Goal: Complete application form: Complete application form

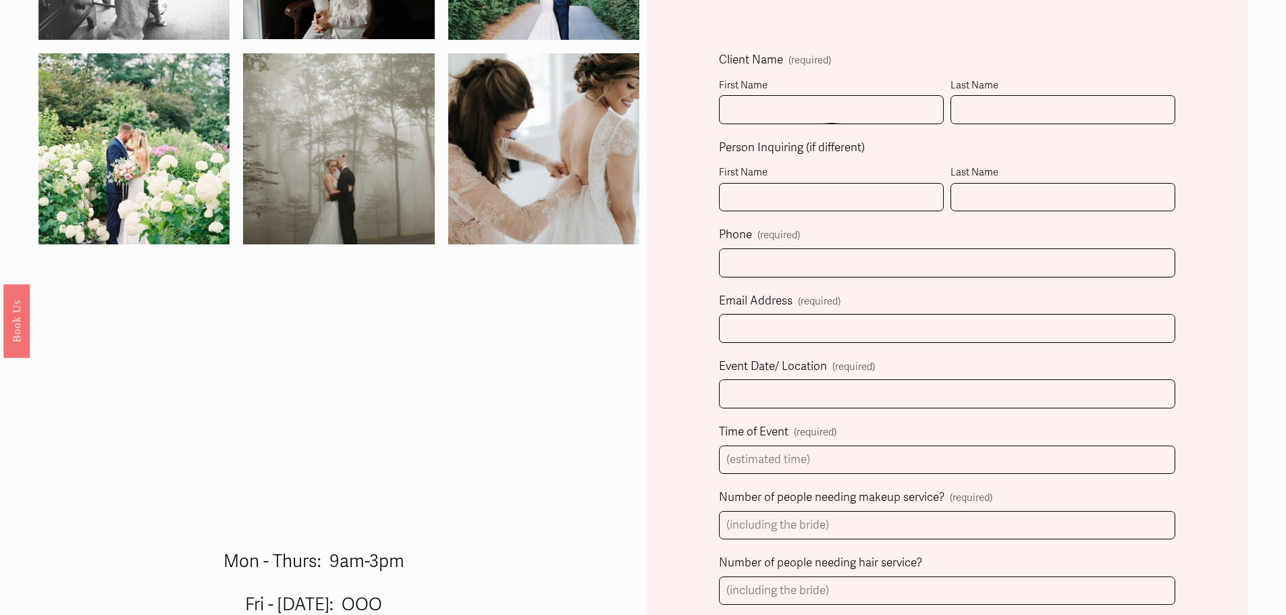
scroll to position [473, 0]
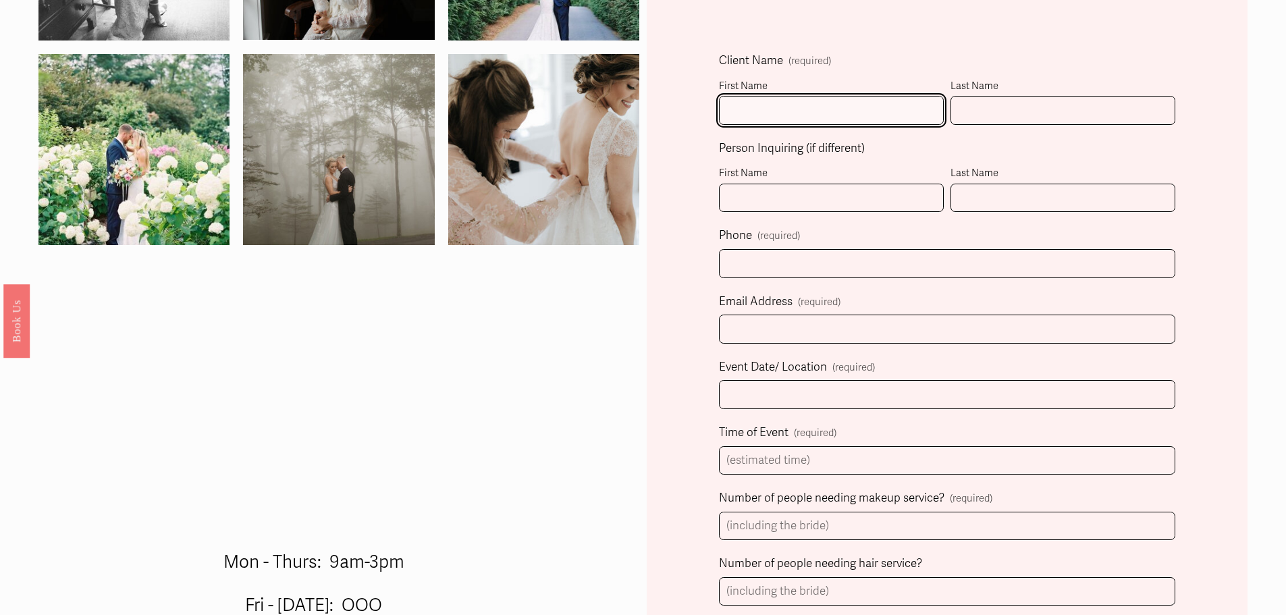
click at [758, 116] on input "First Name" at bounding box center [831, 110] width 225 height 29
type input "[PERSON_NAME]"
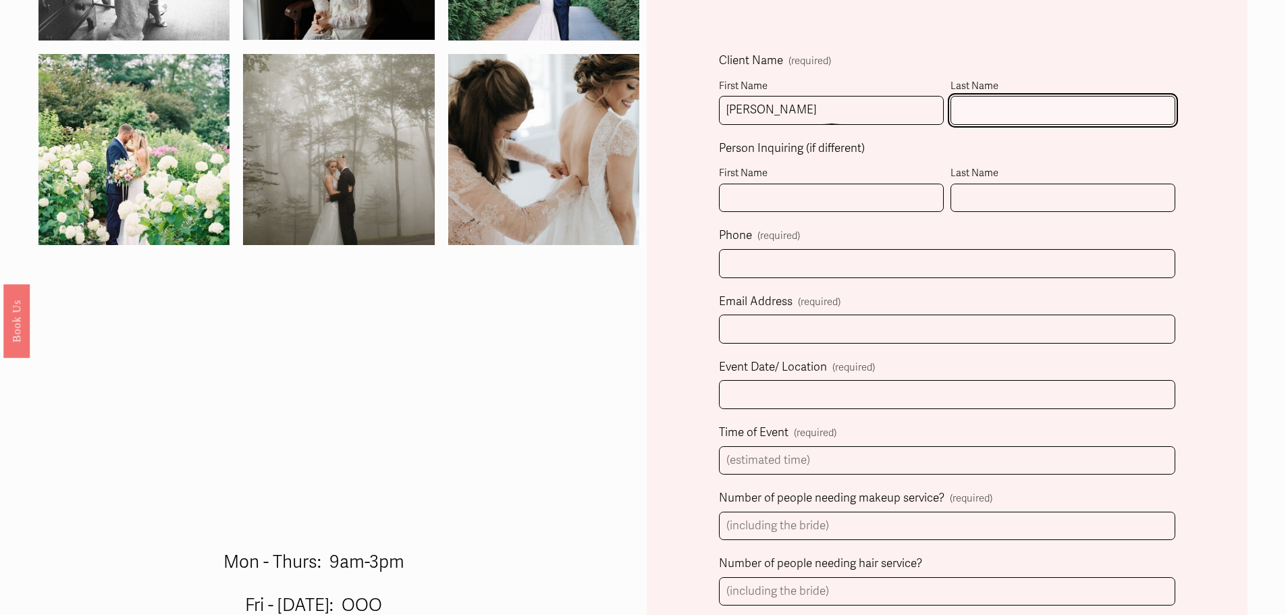
type input "[PERSON_NAME]"
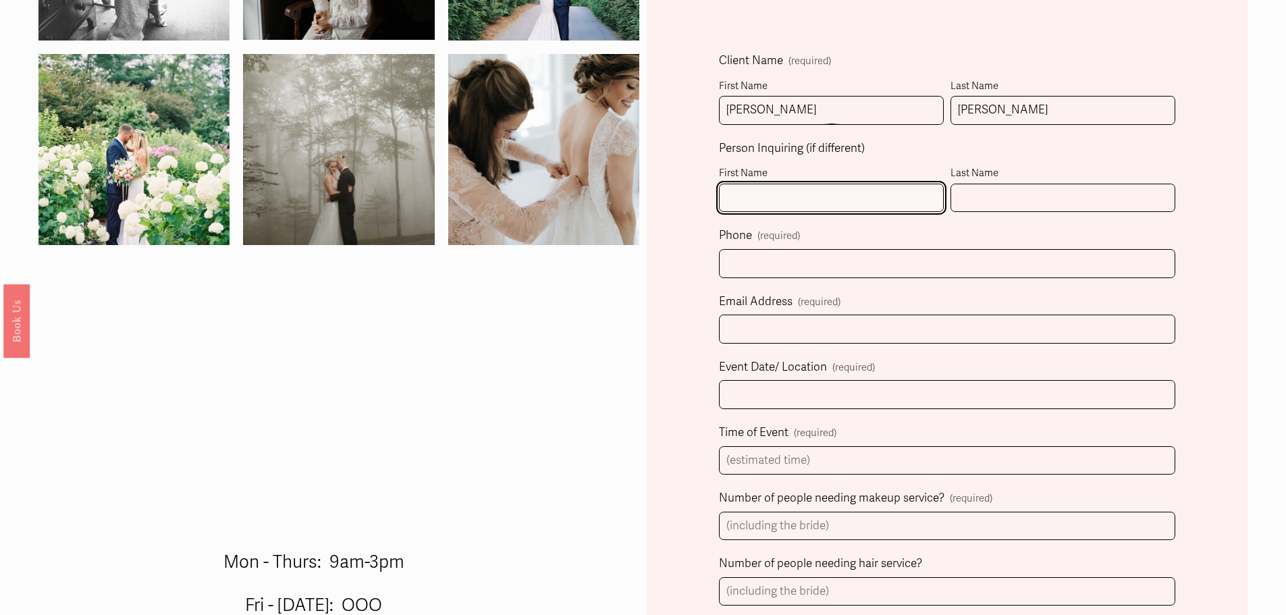
type input "Sarah"
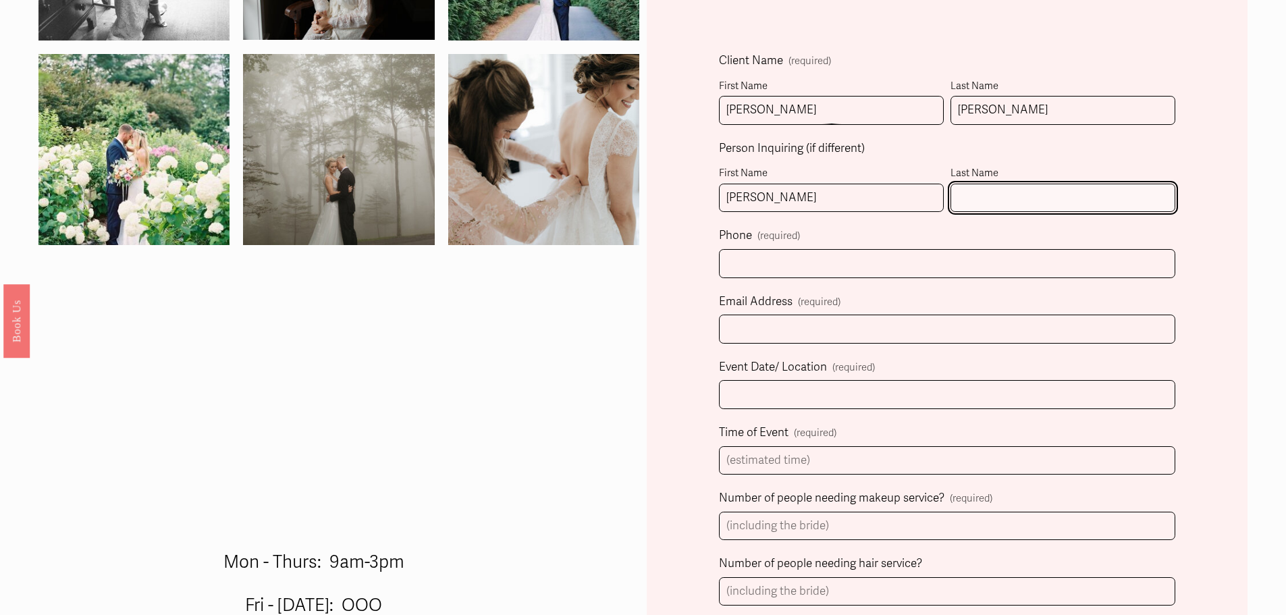
type input "Malcom"
select select "Charlotte, NC"
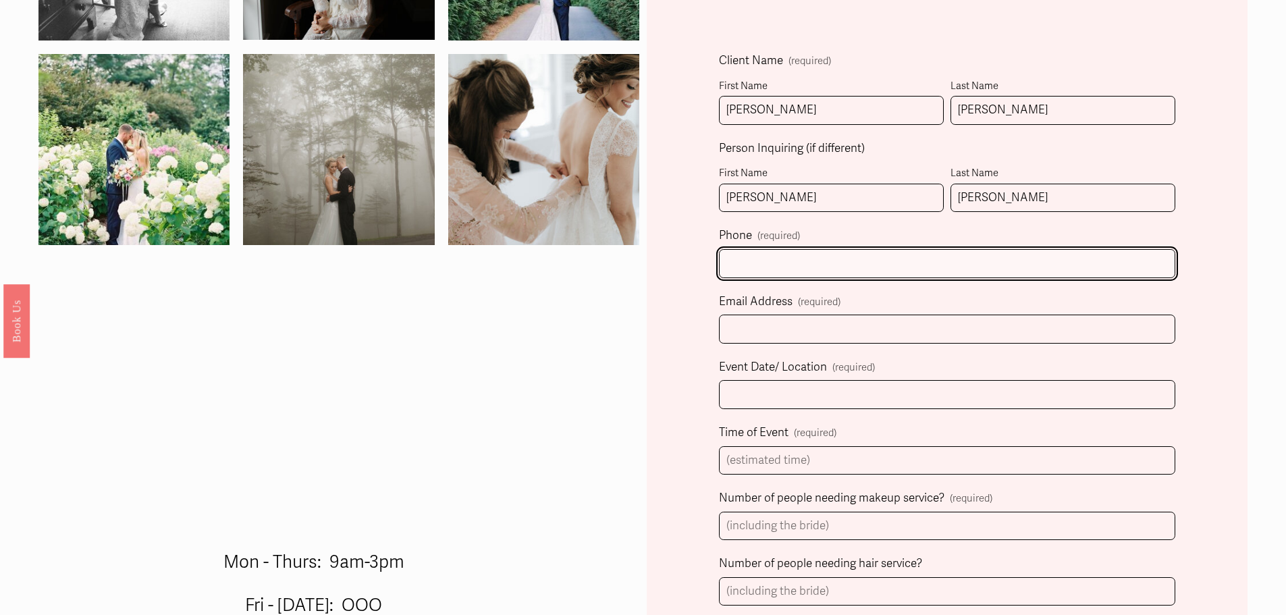
click at [828, 277] on input "text" at bounding box center [947, 263] width 456 height 29
type input "(980) 267-2105"
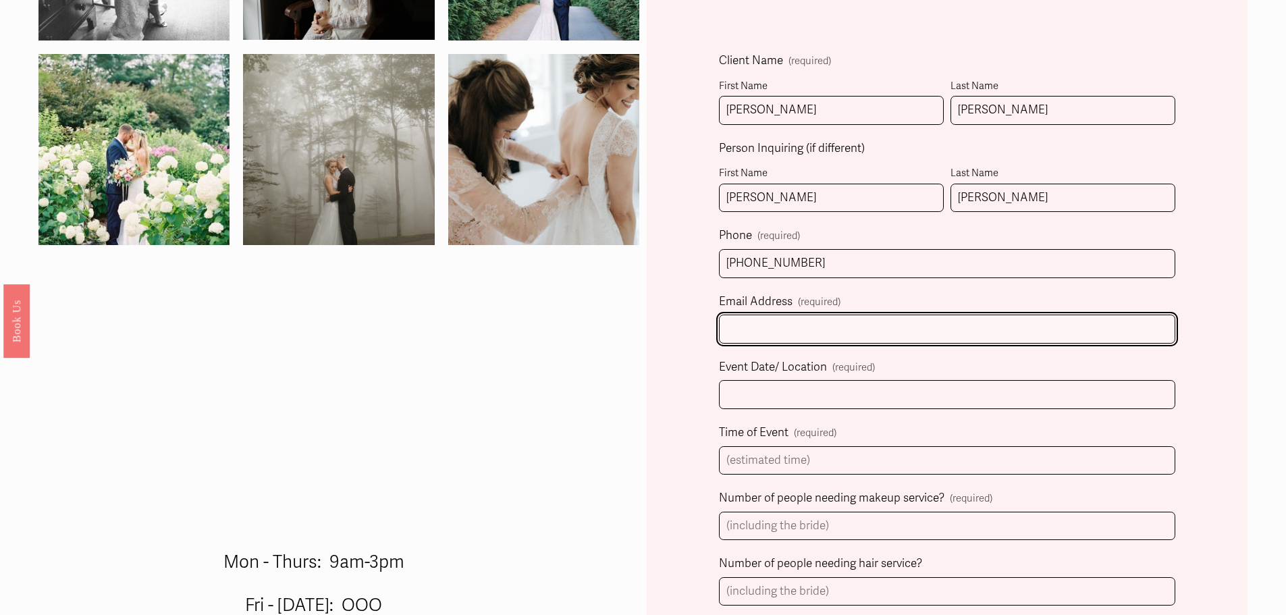
click at [805, 337] on input "Email Address (required)" at bounding box center [947, 329] width 456 height 29
type input "asciisarahmalcom@gmail.com"
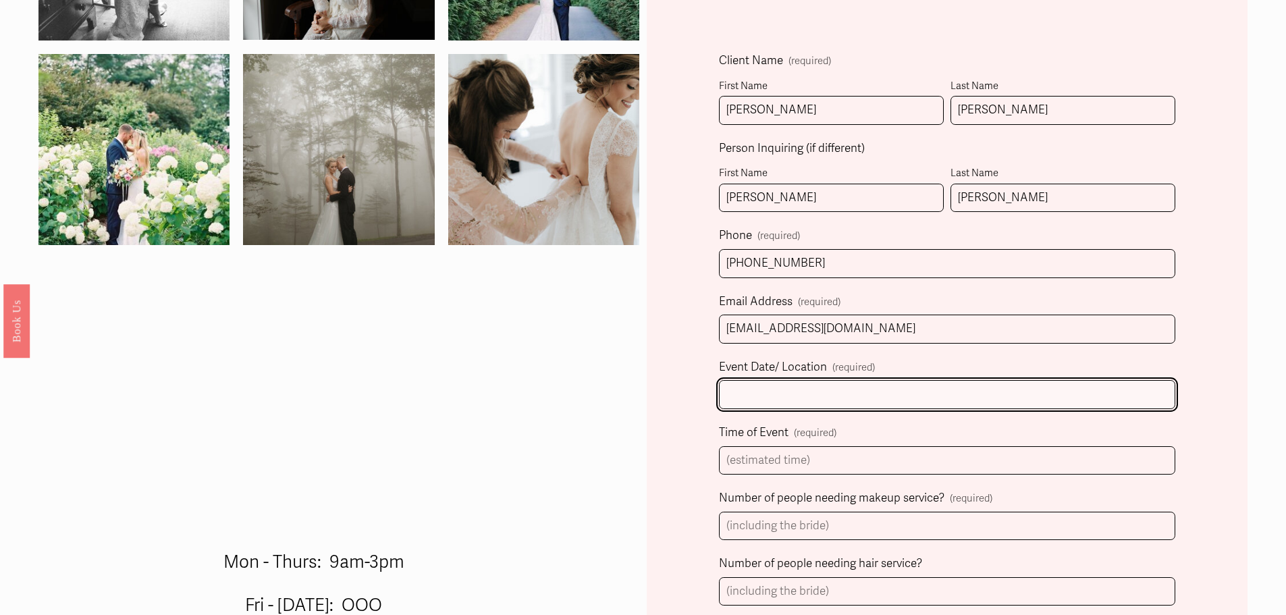
click at [776, 389] on input "Event Date/ Location (required)" at bounding box center [947, 394] width 456 height 29
type input "11/1/2025 Saint Marks Episcopal Church in Huntersville, NC"
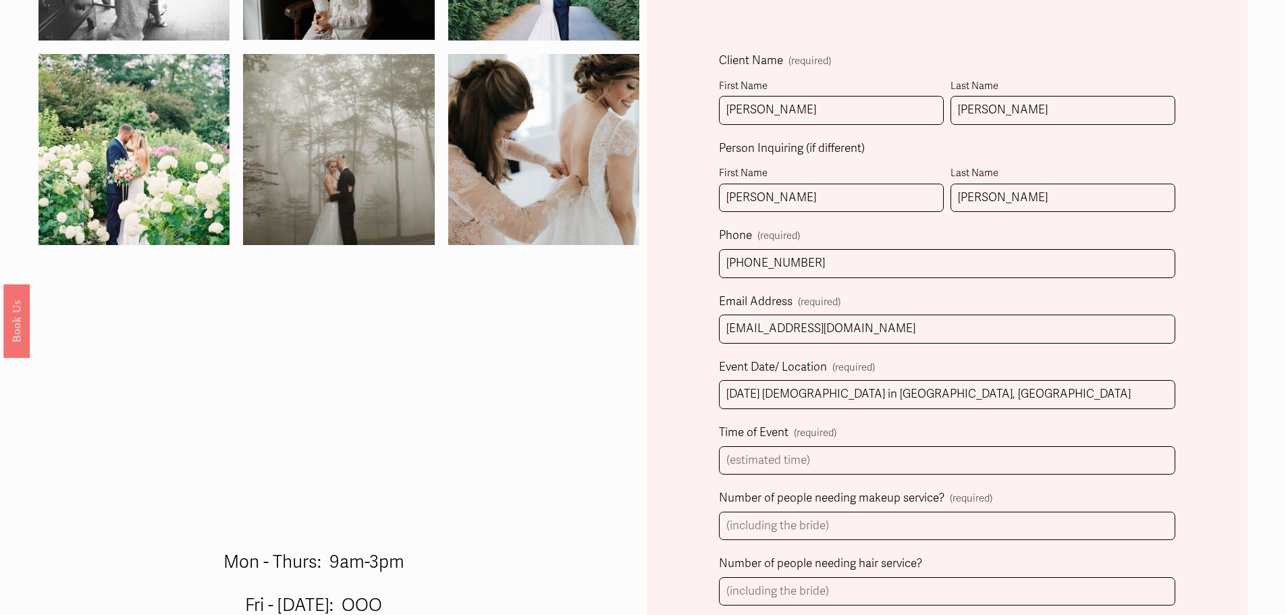
click at [800, 479] on div "Client Name (required) First Name Sarah Last Name Malcom Person Inquiring (if d…" at bounding box center [947, 512] width 456 height 922
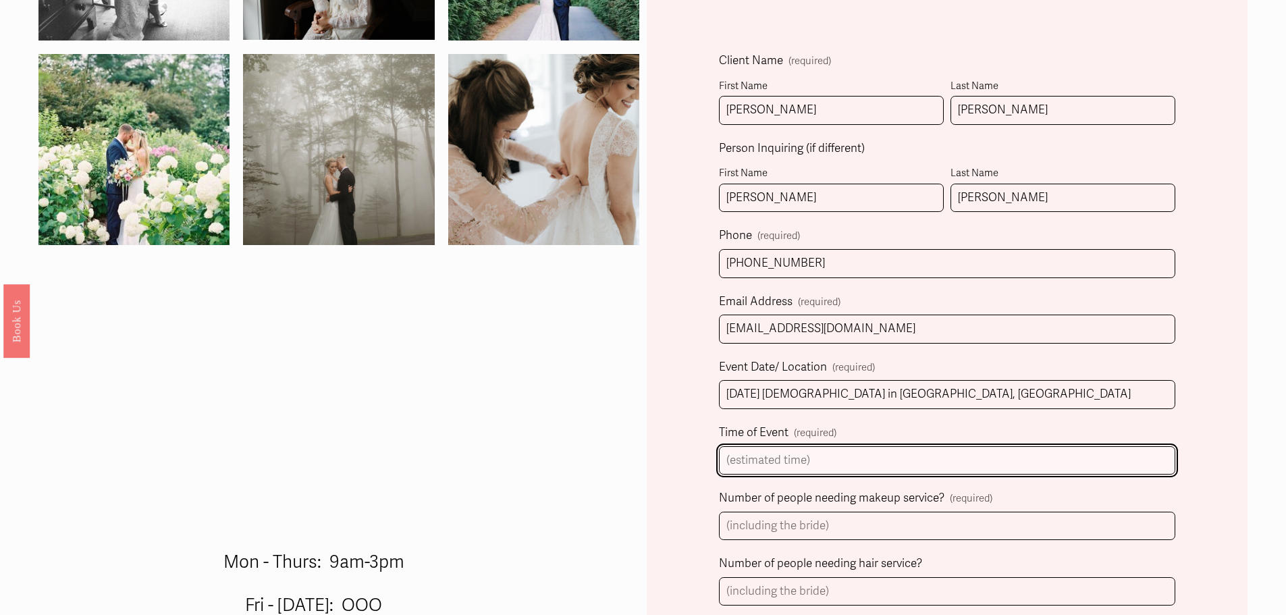
click at [798, 465] on input "Time of Event (required)" at bounding box center [947, 460] width 456 height 29
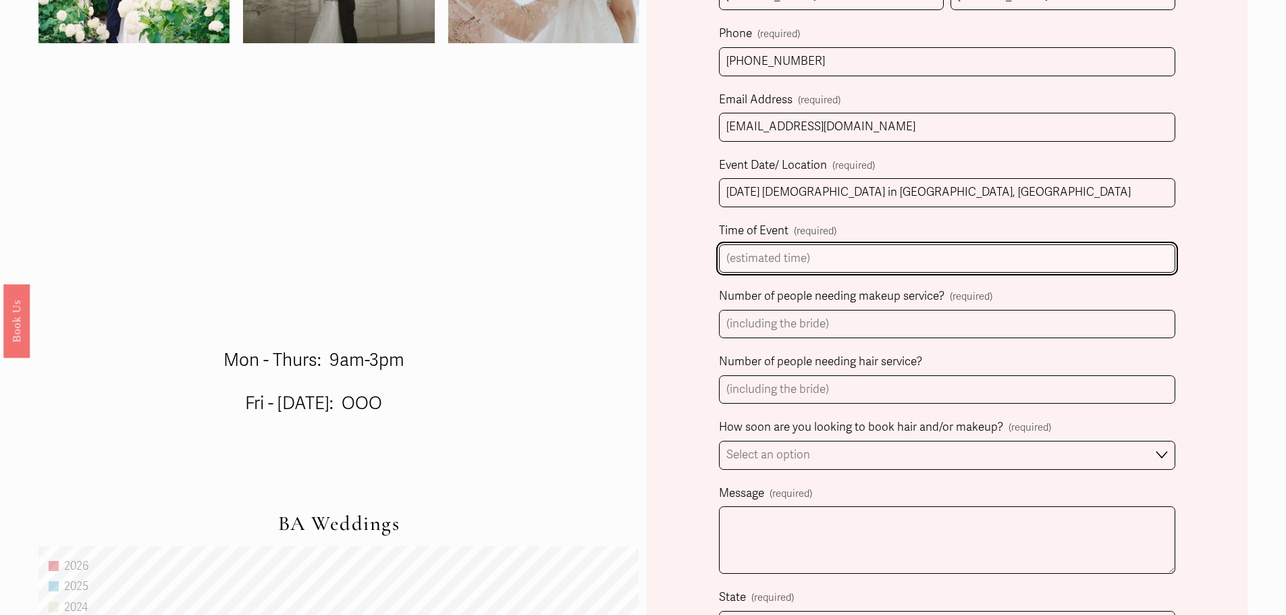
scroll to position [675, 0]
click at [783, 253] on input "Time of Event (required)" at bounding box center [947, 258] width 456 height 29
type input "12:30 for photos"
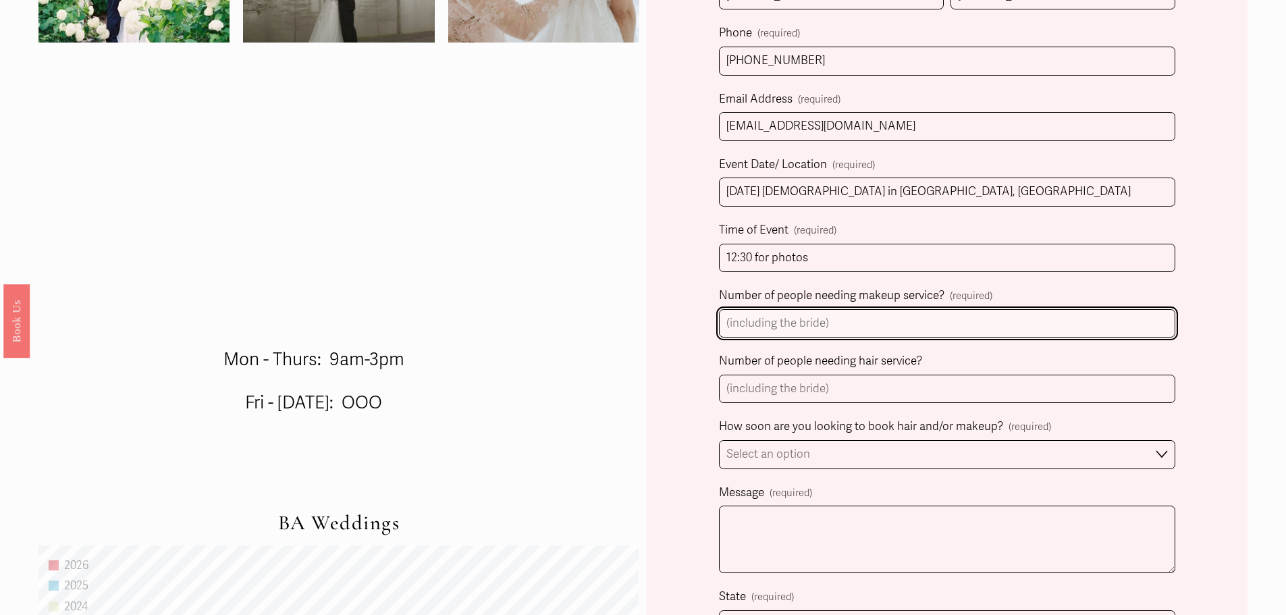
click at [859, 325] on input "Number of people needing makeup service? (required)" at bounding box center [947, 323] width 456 height 29
type input "6"
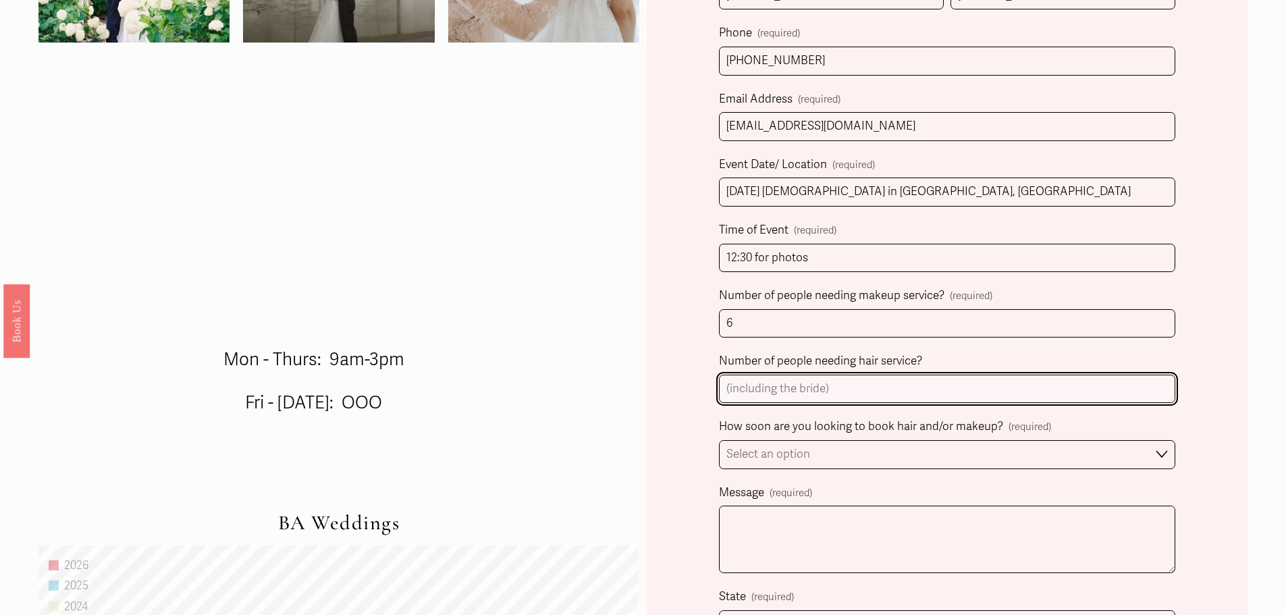
click at [826, 390] on input "Number of people needing hair service?" at bounding box center [947, 389] width 456 height 29
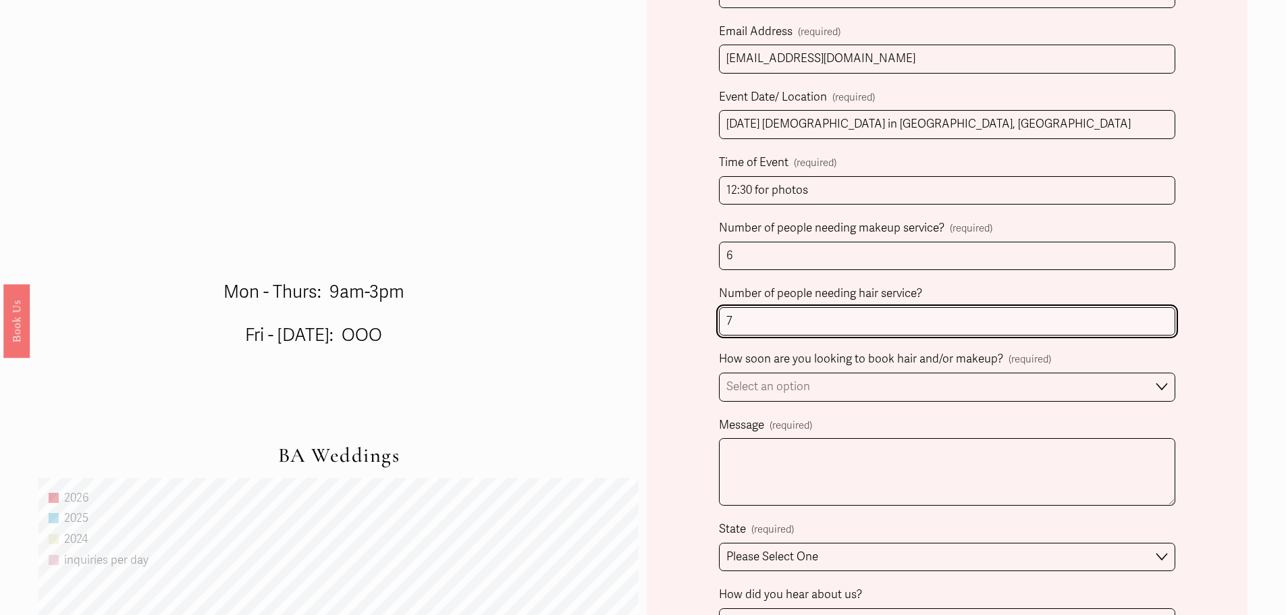
type input "7"
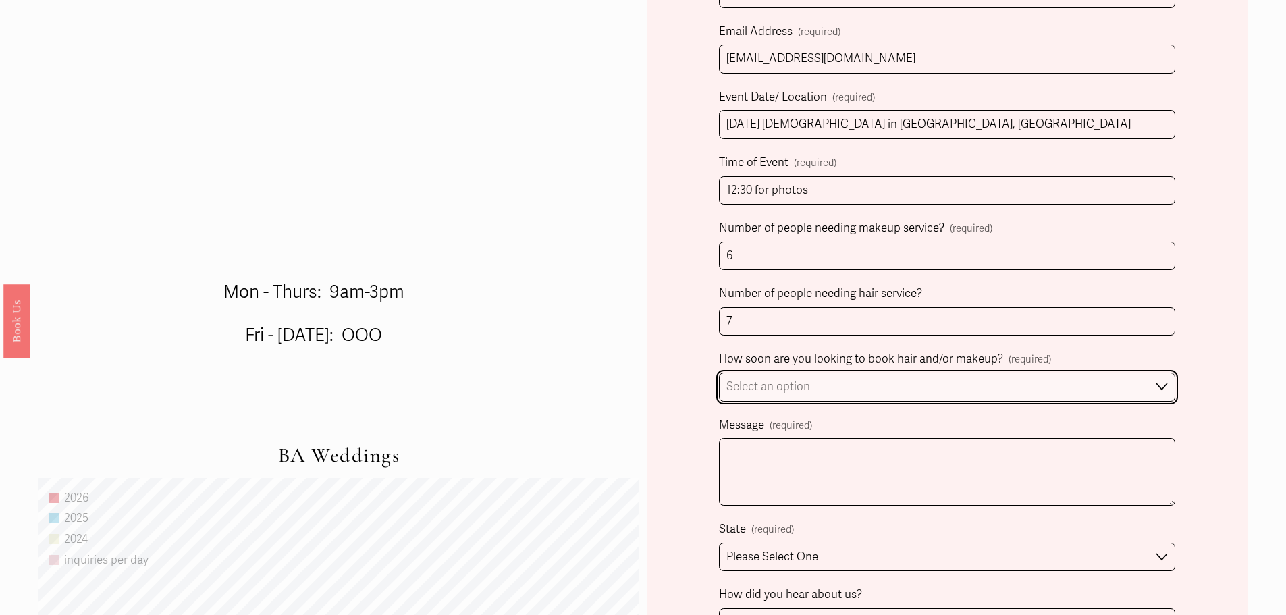
click at [826, 394] on select "Select an option Immediately 1-2 weeks I'm looking for information & not ready …" at bounding box center [947, 387] width 456 height 29
select select "Immediately"
click at [719, 375] on select "Select an option Immediately 1-2 weeks I'm looking for information & not ready …" at bounding box center [947, 387] width 456 height 29
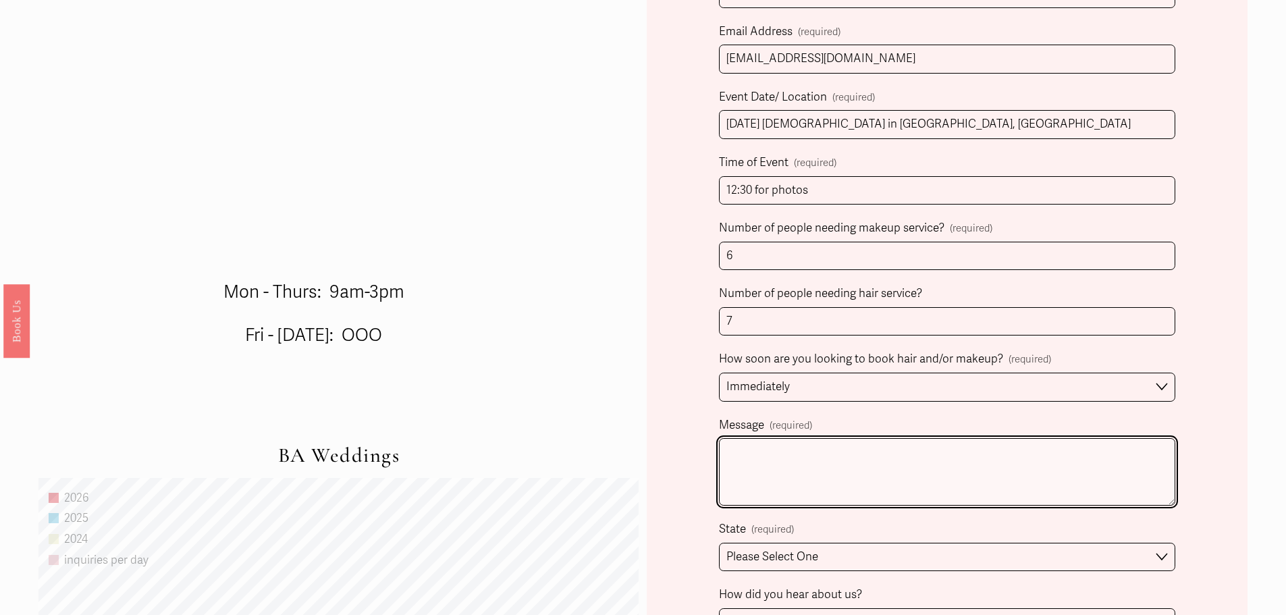
click at [799, 477] on textarea "Message (required)" at bounding box center [947, 472] width 456 height 68
type textarea "I"
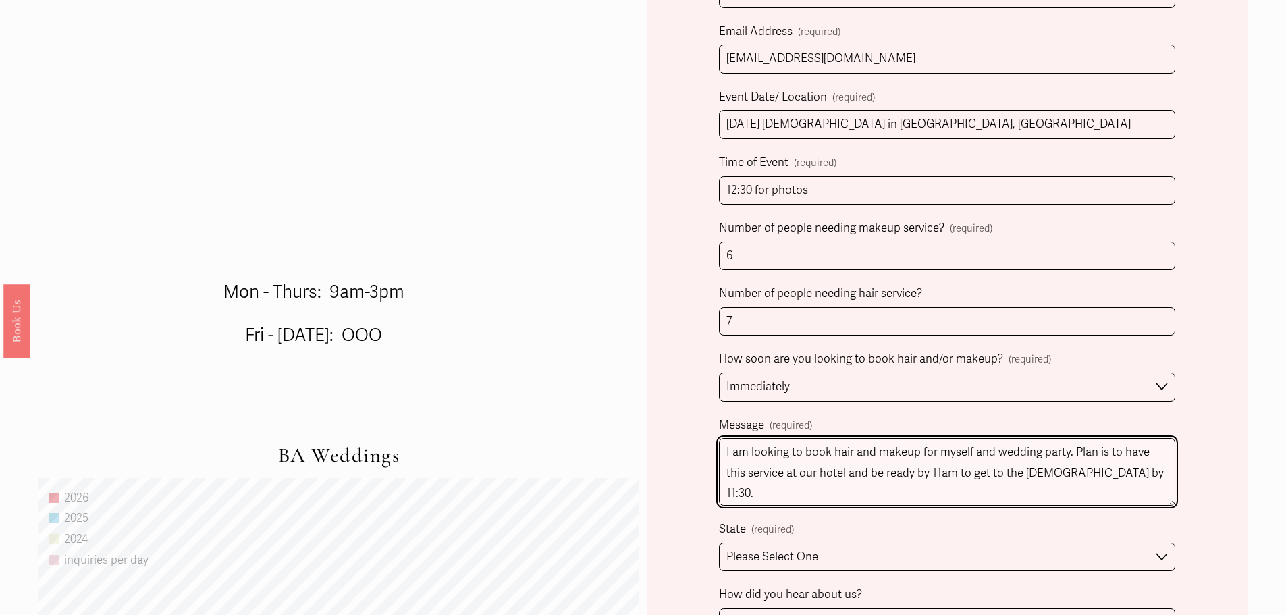
click at [916, 473] on textarea "I am looking to book hair and makeup for myself and wedding party. Plan is to h…" at bounding box center [947, 472] width 456 height 68
click at [885, 475] on textarea "I am looking to book hair and makeup for myself and wedding party. Plan is to h…" at bounding box center [947, 472] width 456 height 68
drag, startPoint x: 913, startPoint y: 476, endPoint x: 872, endPoint y: 475, distance: 41.2
click at [872, 475] on textarea "I am looking to book hair and makeup for myself and wedding party. Plan is to h…" at bounding box center [947, 472] width 456 height 68
click at [843, 486] on textarea "I am looking to book hair and makeup for myself and wedding party. Plan is to h…" at bounding box center [947, 472] width 456 height 68
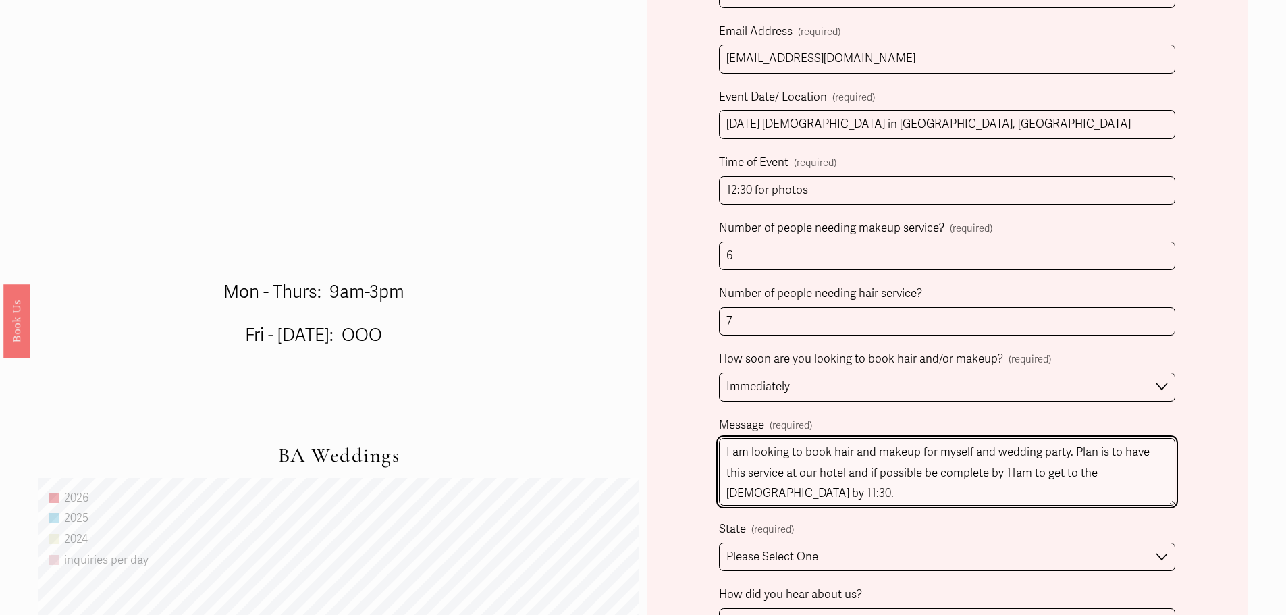
scroll to position [3, 0]
drag, startPoint x: 825, startPoint y: 498, endPoint x: 1033, endPoint y: 469, distance: 210.0
click at [1033, 469] on textarea "I am looking to book hair and makeup for myself and wedding party. Plan is to h…" at bounding box center [947, 472] width 456 height 68
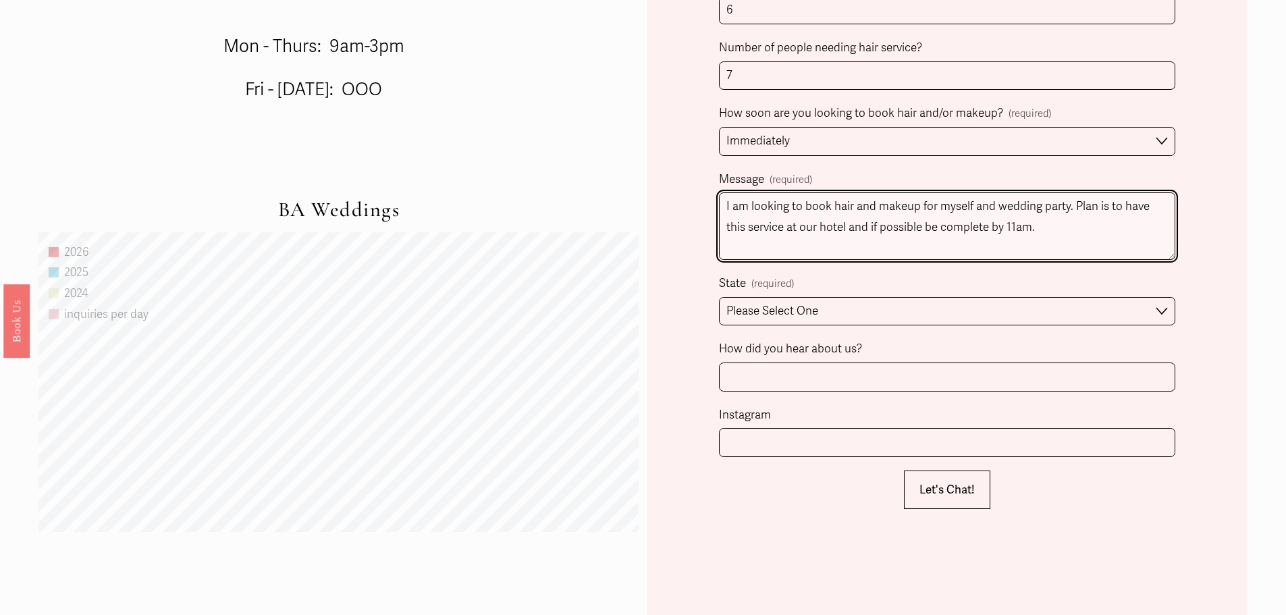
scroll to position [1013, 0]
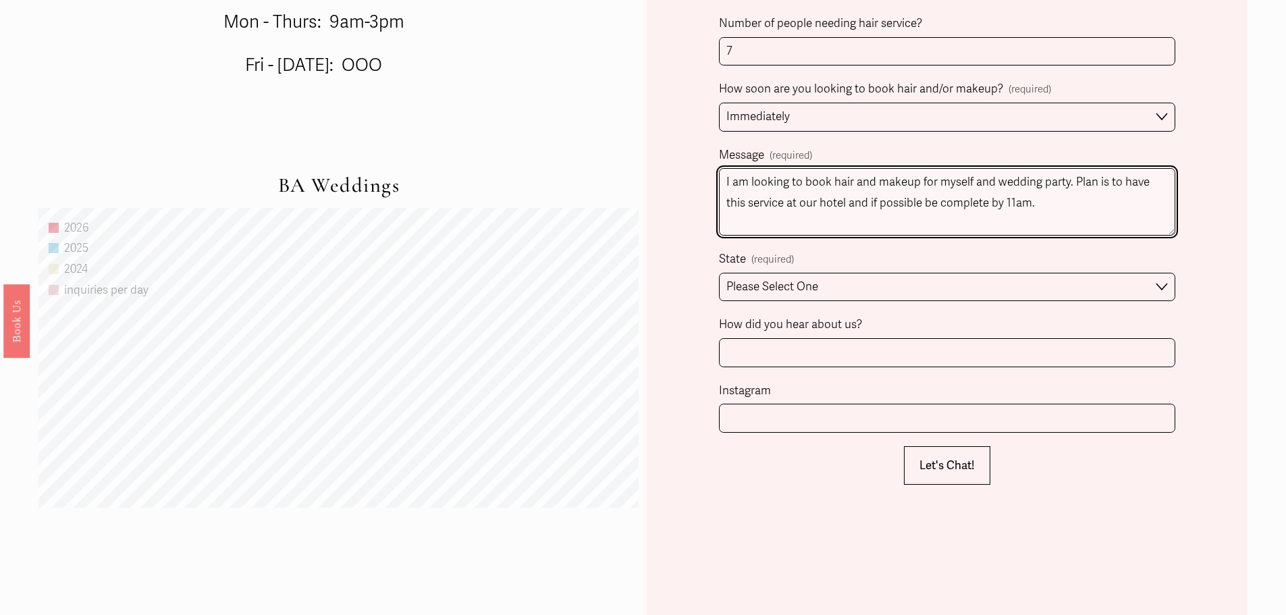
type textarea "I am looking to book hair and makeup for myself and wedding party. Plan is to h…"
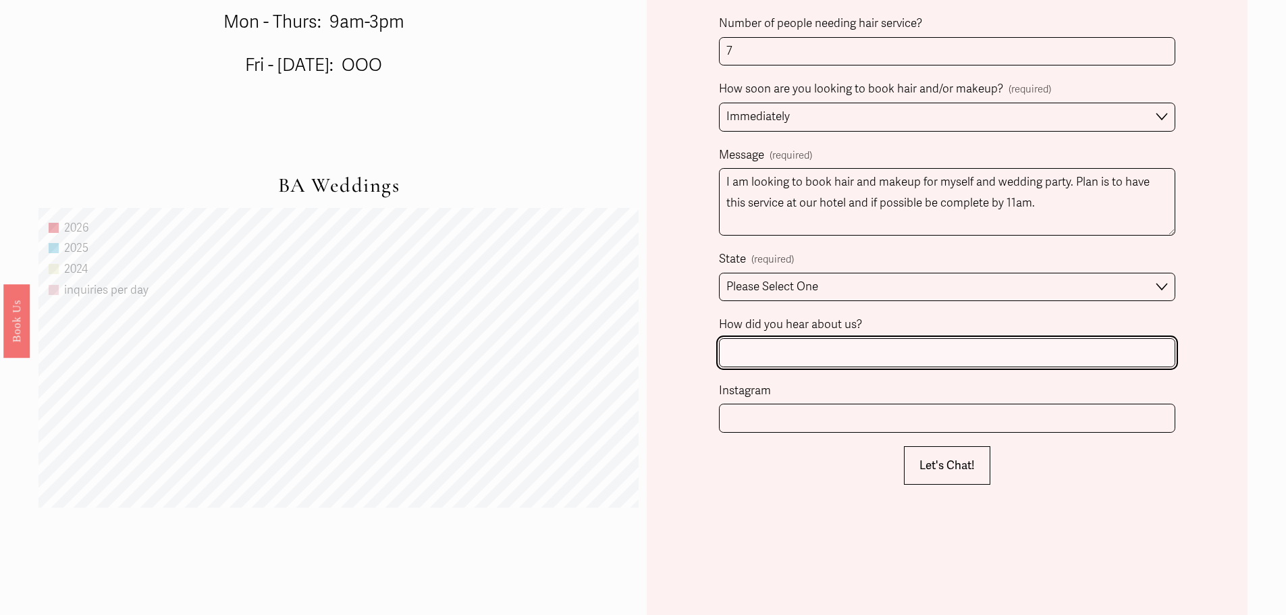
click at [842, 350] on input "How did you hear about us?" at bounding box center [947, 352] width 456 height 29
type input "The Knot"
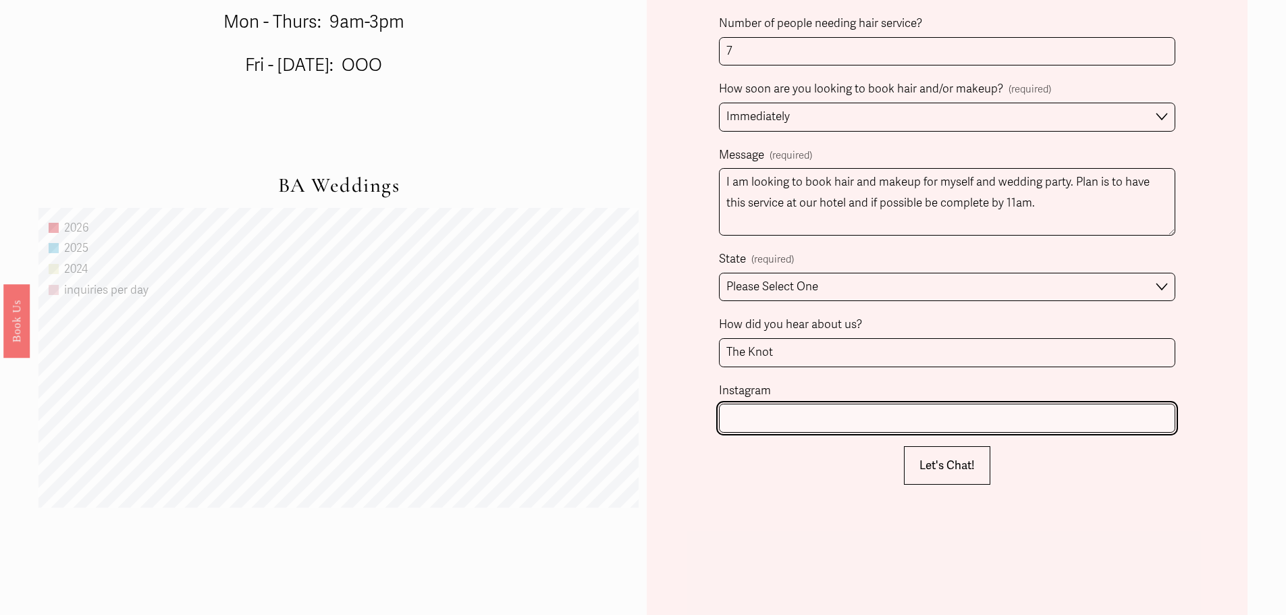
click at [824, 410] on input "Instagram" at bounding box center [947, 418] width 456 height 29
type input "sarahemalcom"
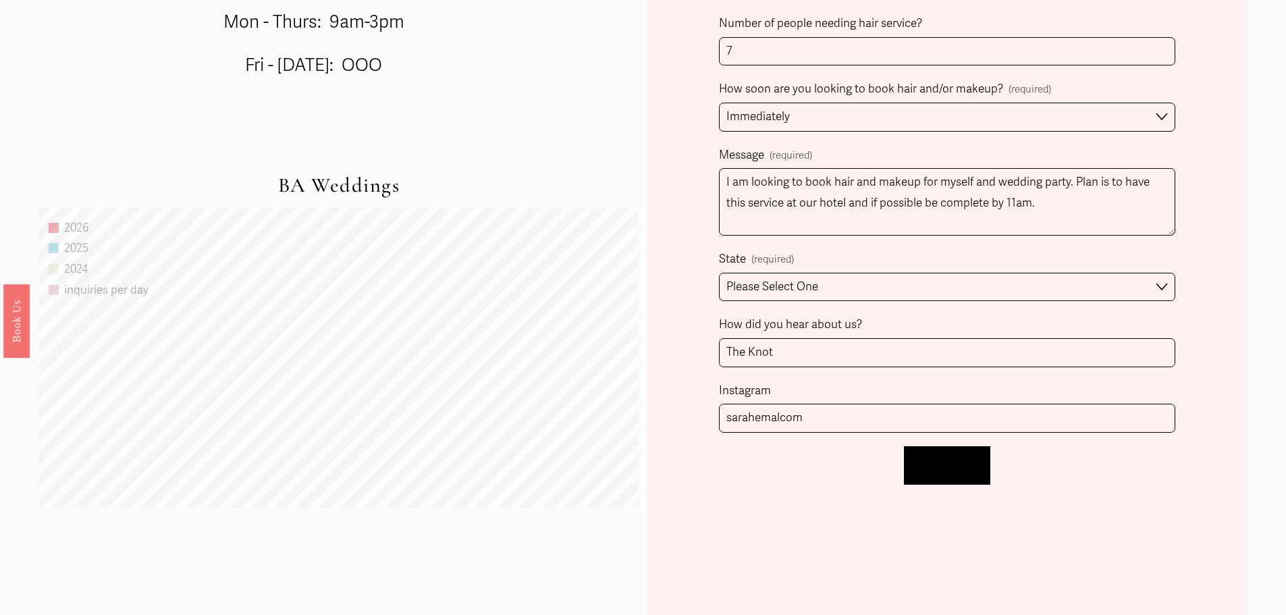
click at [939, 456] on button "Let's Chat! Let's Chat!" at bounding box center [947, 465] width 86 height 38
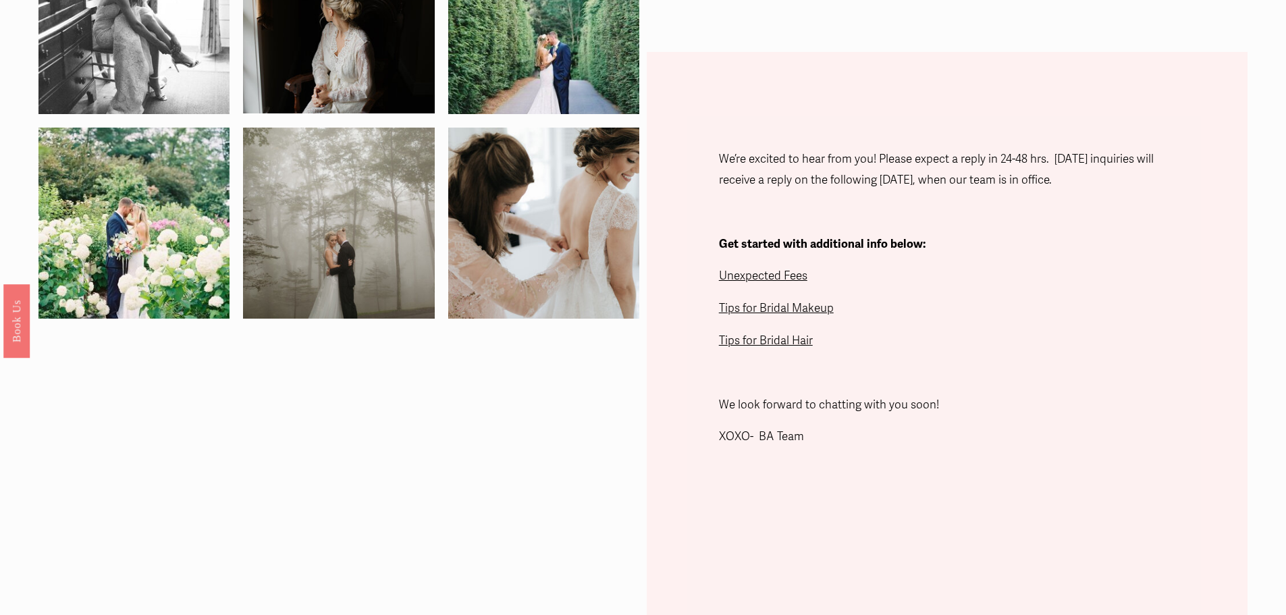
scroll to position [294, 0]
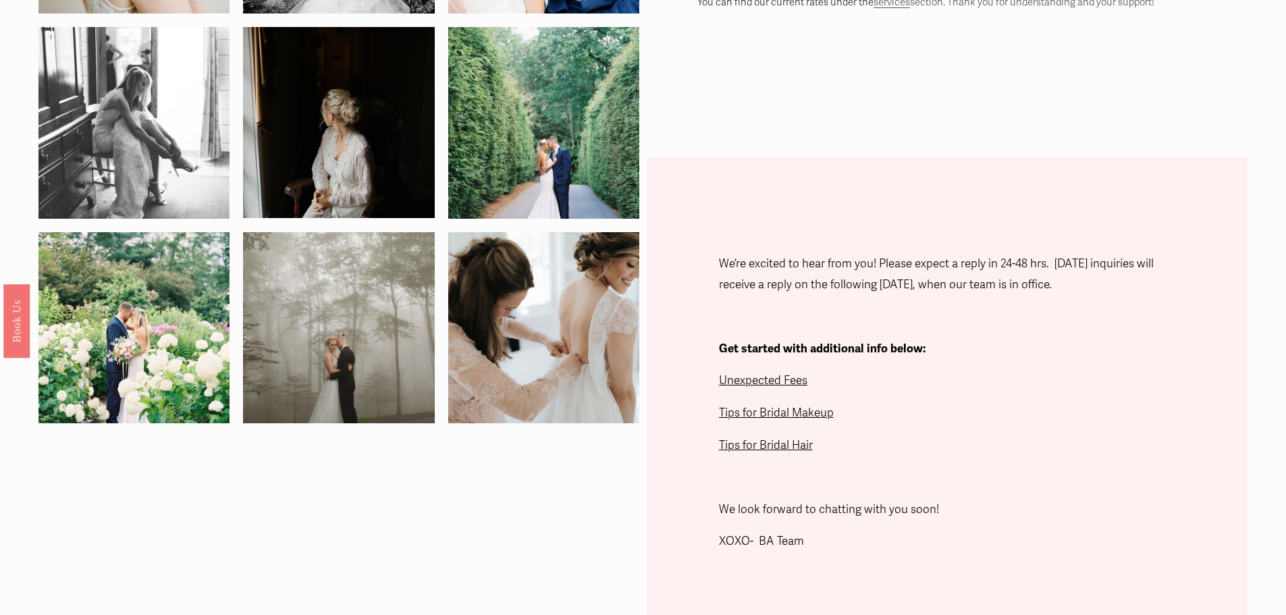
click at [762, 383] on span "Unexpected Fees" at bounding box center [763, 380] width 88 height 14
